Goal: Task Accomplishment & Management: Use online tool/utility

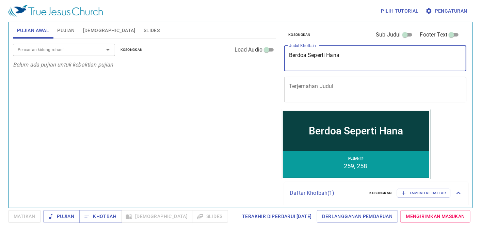
click at [346, 50] on div "Berdoa Seperti Hana x Judul Khotbah" at bounding box center [375, 59] width 182 height 26
click at [345, 59] on textarea "Berdoa Seperti Hana" at bounding box center [375, 58] width 173 height 13
type textarea "B"
click at [73, 55] on div "Pencarian kidung rohani" at bounding box center [64, 50] width 102 height 12
type textarea "Satu Didalam Tuhan"
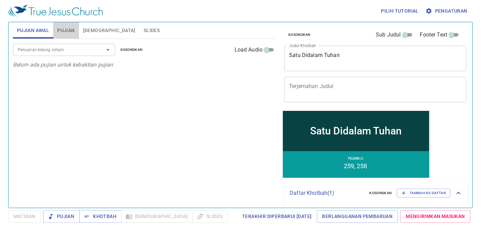
click at [65, 30] on span "Pujian" at bounding box center [65, 30] width 17 height 9
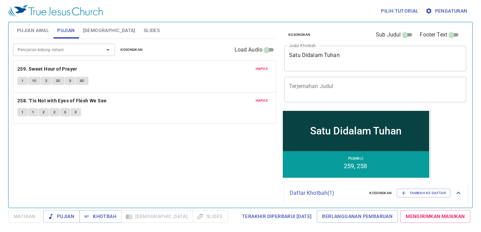
click at [263, 74] on div "Hapus 259. Sweet Hour of Prayer 1 1C 2 2C 3 3C" at bounding box center [144, 76] width 263 height 31
click at [261, 69] on span "Hapus" at bounding box center [262, 69] width 12 height 6
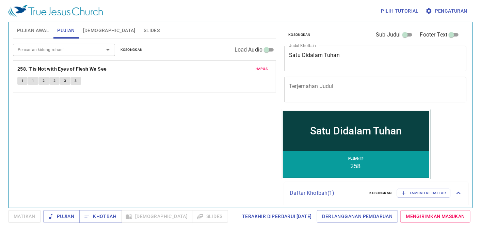
click at [261, 69] on span "Hapus" at bounding box center [262, 69] width 12 height 6
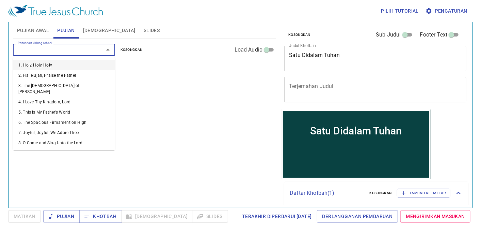
click at [47, 49] on input "Pencarian kidung rohani" at bounding box center [54, 50] width 78 height 8
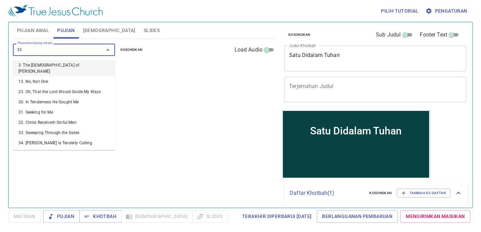
type input "333"
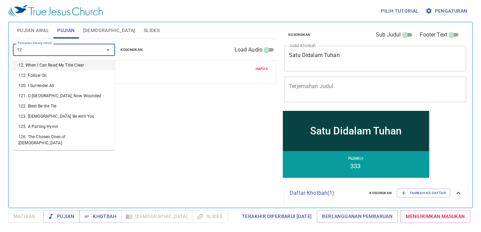
type input "126"
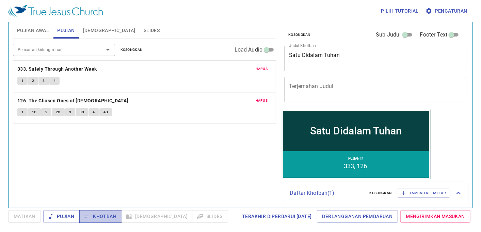
click at [90, 220] on span "Khotbah" at bounding box center [101, 216] width 32 height 9
click at [259, 69] on span "Hapus" at bounding box center [262, 69] width 12 height 6
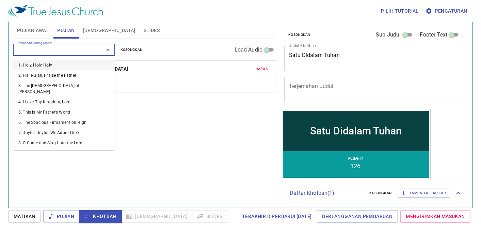
click at [21, 48] on input "Pencarian kidung rohani" at bounding box center [54, 50] width 78 height 8
type input "11"
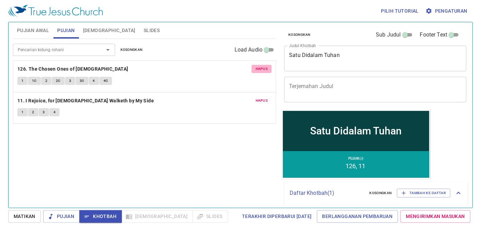
click at [263, 67] on span "Hapus" at bounding box center [262, 69] width 12 height 6
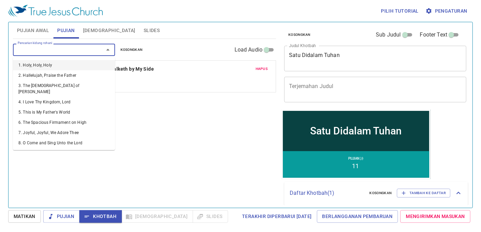
click at [25, 51] on input "Pencarian kidung rohani" at bounding box center [54, 50] width 78 height 8
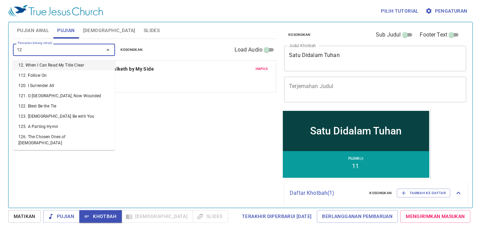
type input "126"
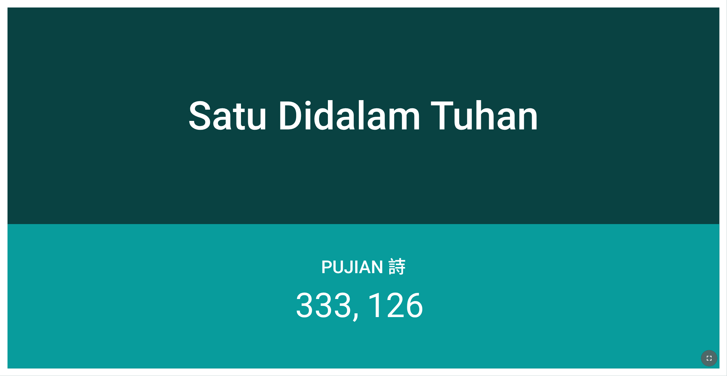
click at [302, 233] on button "button" at bounding box center [709, 358] width 16 height 16
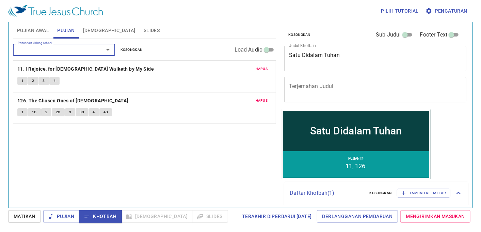
click at [19, 82] on button "1" at bounding box center [22, 81] width 10 height 8
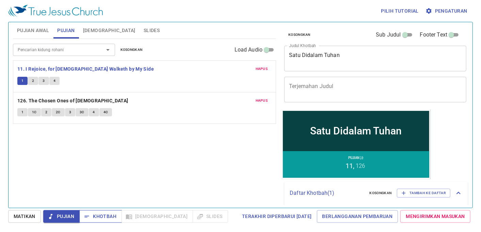
click at [95, 212] on span "Khotbah" at bounding box center [101, 216] width 32 height 9
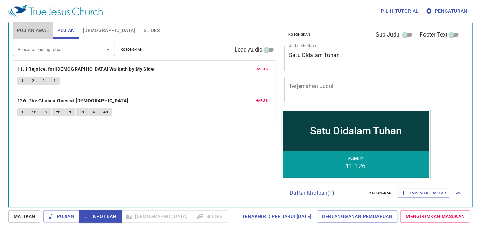
click at [42, 28] on span "Pujian Awal" at bounding box center [33, 30] width 32 height 9
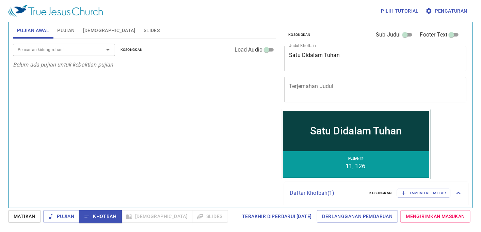
click at [50, 52] on input "Pencarian kidung rohani" at bounding box center [54, 50] width 78 height 8
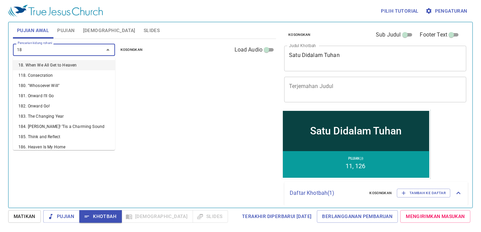
type input "183"
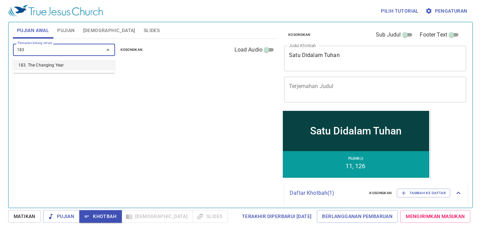
click at [53, 63] on li "183. The Changing Year" at bounding box center [64, 65] width 102 height 10
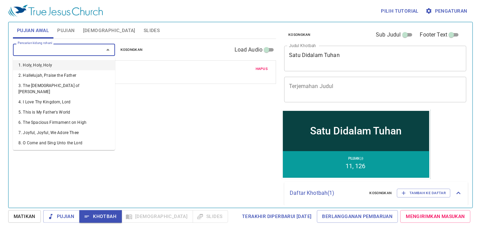
click at [54, 52] on input "Pencarian kidung rohani" at bounding box center [54, 50] width 78 height 8
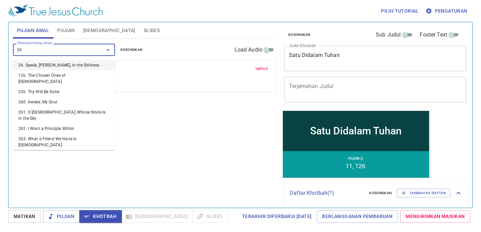
type input "268"
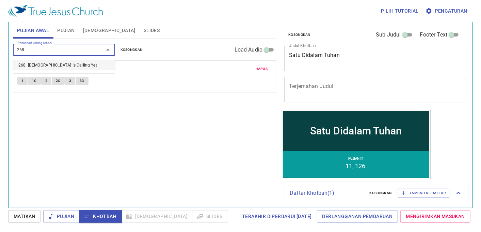
click at [57, 61] on li "268. [DEMOGRAPHIC_DATA] Is Calling Yet" at bounding box center [64, 65] width 102 height 10
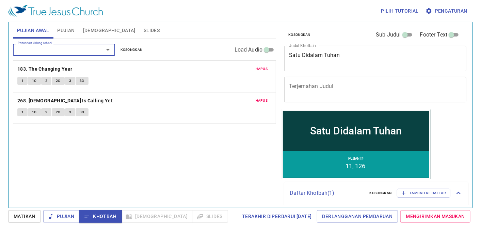
click at [65, 27] on span "Pujian" at bounding box center [65, 30] width 17 height 9
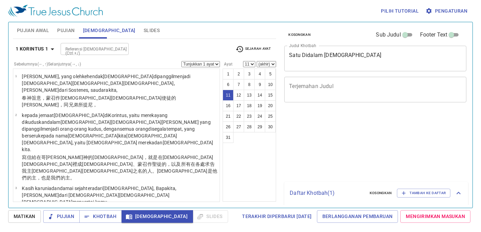
select select "11"
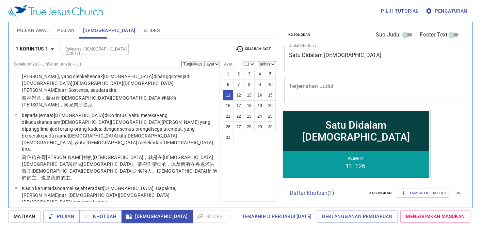
select select "2"
click at [182, 61] on select "Tunjukkan 1 ayat Tunjukkan 2 ayat Tunjukkan 3 ayat Tunjukkan 4 ayat Tunjukkan 5…" at bounding box center [201, 64] width 38 height 6
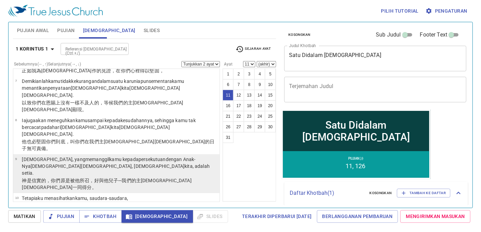
click at [205, 177] on p "神 是信實 的，你們原是被 他所召 ，好與 他 兒子 ─我們的 主 耶穌 基督 一同得分 。" at bounding box center [120, 184] width 196 height 14
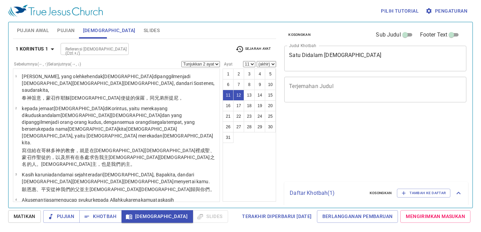
select select "2"
select select "11"
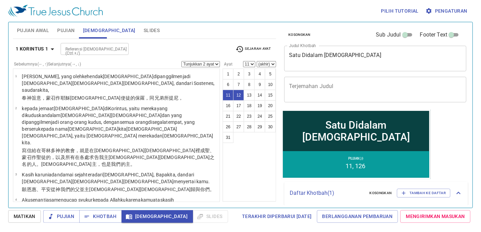
scroll to position [202, 0]
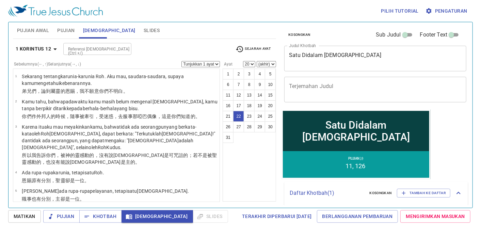
select select "22"
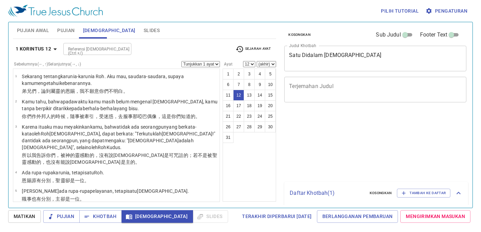
select select "12"
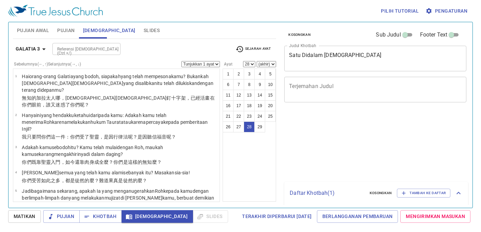
select select "28"
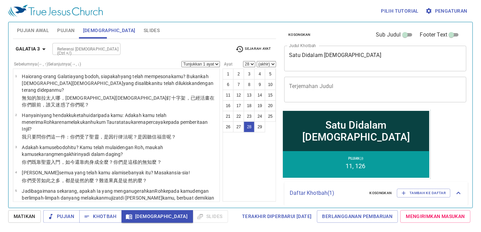
scroll to position [719, 0]
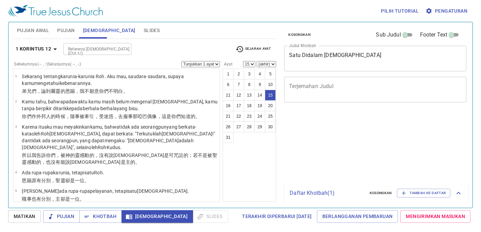
select select "15"
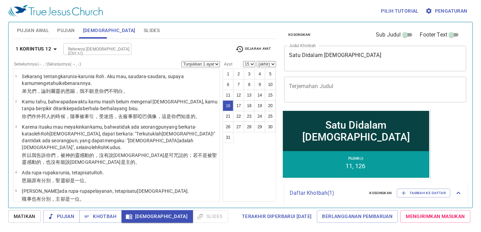
select select "16"
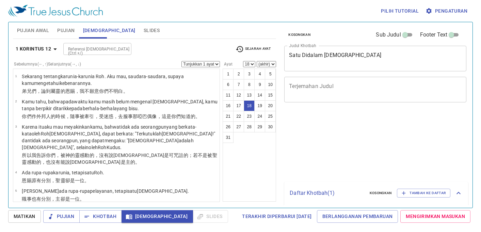
select select "18"
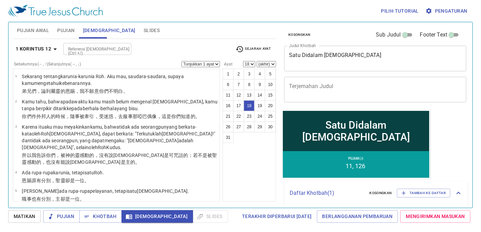
scroll to position [397, 0]
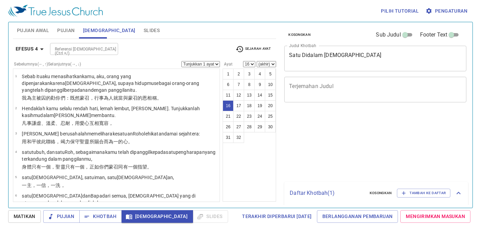
select select "16"
